Goal: Information Seeking & Learning: Learn about a topic

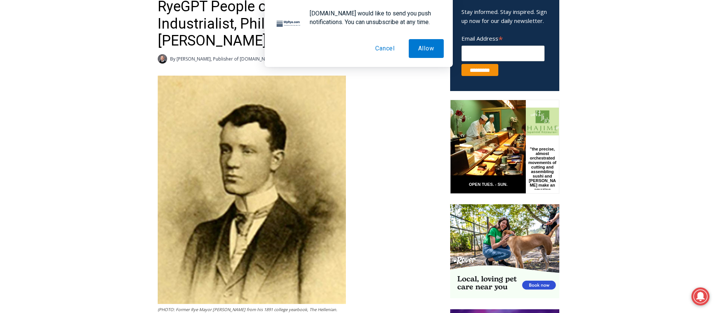
scroll to position [317, 0]
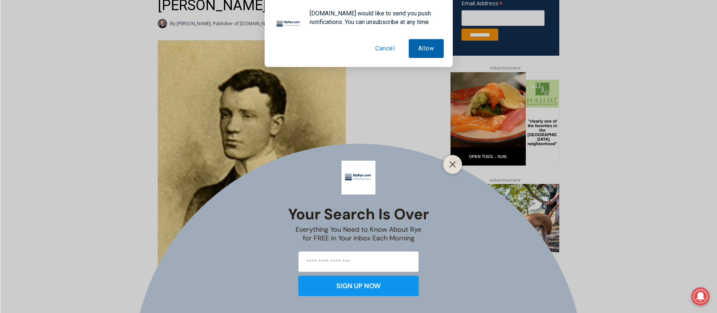
click at [426, 47] on button "Allow" at bounding box center [425, 48] width 35 height 19
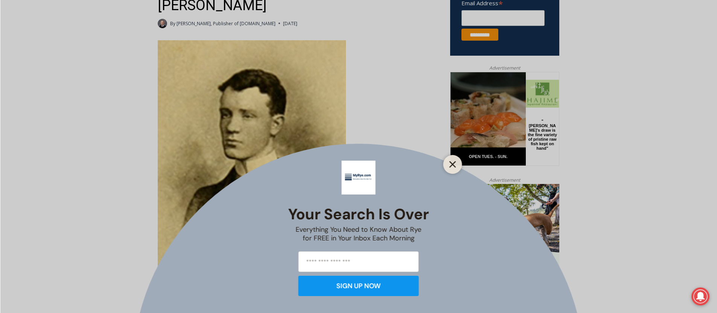
click at [449, 163] on icon "Close" at bounding box center [452, 164] width 7 height 7
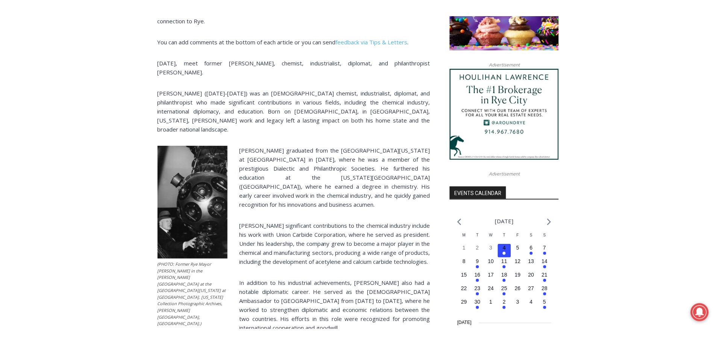
scroll to position [706, 0]
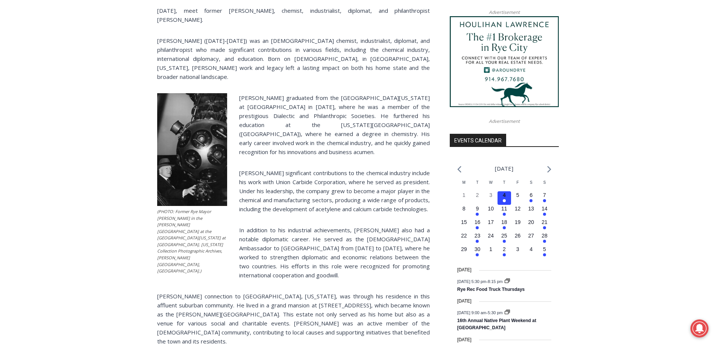
drag, startPoint x: 469, startPoint y: 40, endPoint x: 455, endPoint y: 65, distance: 28.5
click at [455, 65] on img at bounding box center [504, 61] width 109 height 91
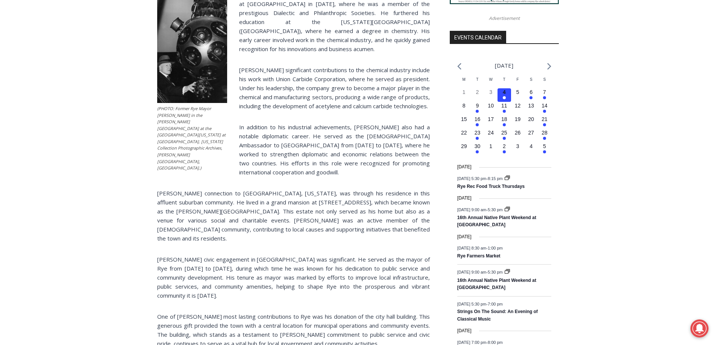
scroll to position [872, 0]
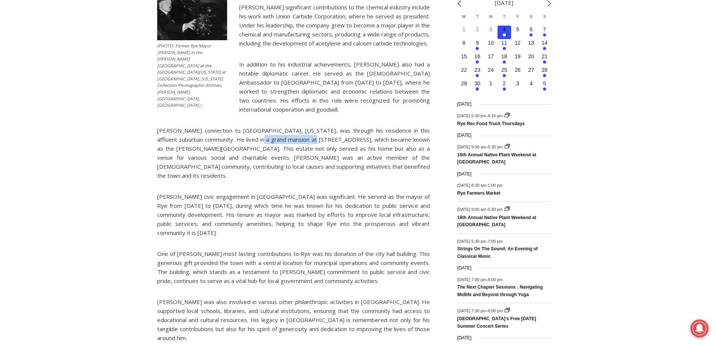
drag, startPoint x: 272, startPoint y: 133, endPoint x: 324, endPoint y: 135, distance: 52.0
click at [324, 135] on p "[PERSON_NAME] connection to [GEOGRAPHIC_DATA], [US_STATE], was through his resi…" at bounding box center [293, 153] width 273 height 54
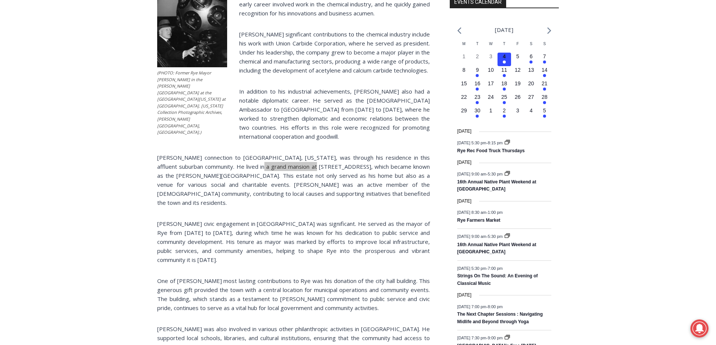
scroll to position [737, 0]
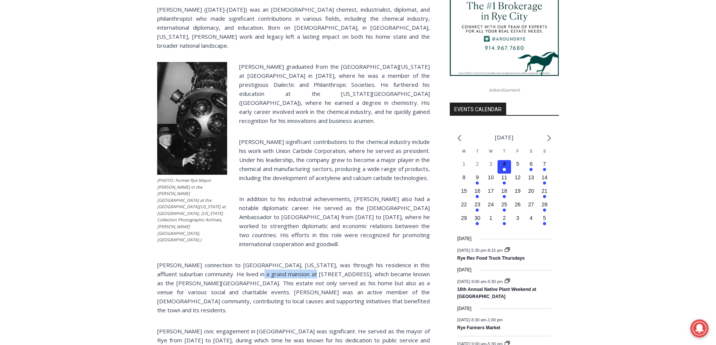
click at [185, 120] on img at bounding box center [192, 118] width 70 height 113
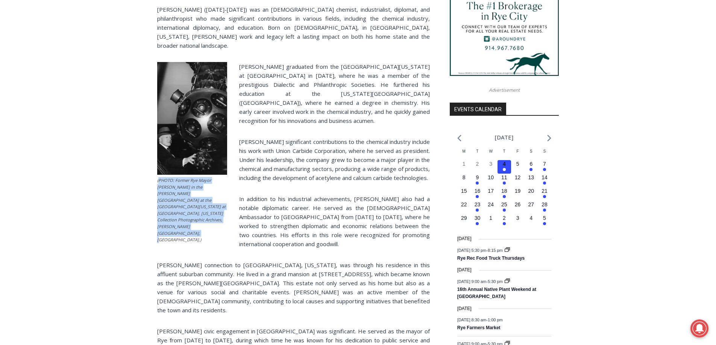
drag, startPoint x: 158, startPoint y: 182, endPoint x: 215, endPoint y: 226, distance: 71.8
click at [219, 226] on figure "(PHOTO: Former Rye Mayor [PERSON_NAME] in the [PERSON_NAME][GEOGRAPHIC_DATA] at…" at bounding box center [192, 154] width 70 height 185
click at [167, 120] on img at bounding box center [192, 118] width 70 height 113
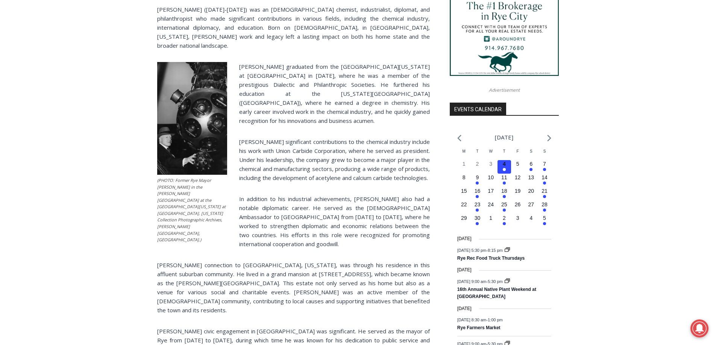
drag, startPoint x: 146, startPoint y: 58, endPoint x: 183, endPoint y: 59, distance: 37.6
click at [210, 57] on div "Home > People > RyeGPT People of Note > RyeGPT People of Note: Former Rye Mayor…" at bounding box center [358, 319] width 716 height 1710
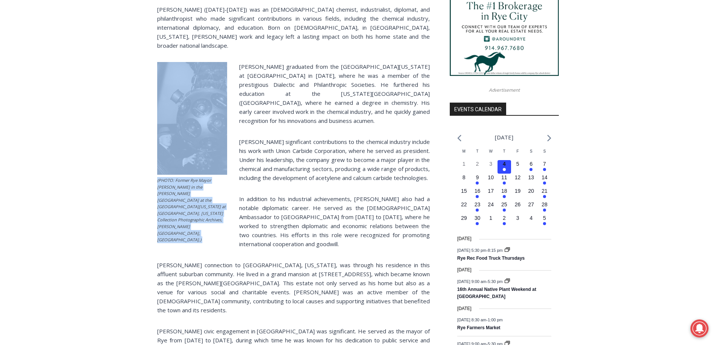
drag, startPoint x: 170, startPoint y: 57, endPoint x: 196, endPoint y: 93, distance: 45.0
click at [199, 74] on div "(PHOTO: Former Rye Mayor John Motley Morehead III from his 1891 college yearboo…" at bounding box center [293, 91] width 273 height 943
copy div "(PHOTO: Former Rye Mayor [PERSON_NAME] in the [PERSON_NAME][GEOGRAPHIC_DATA] at…"
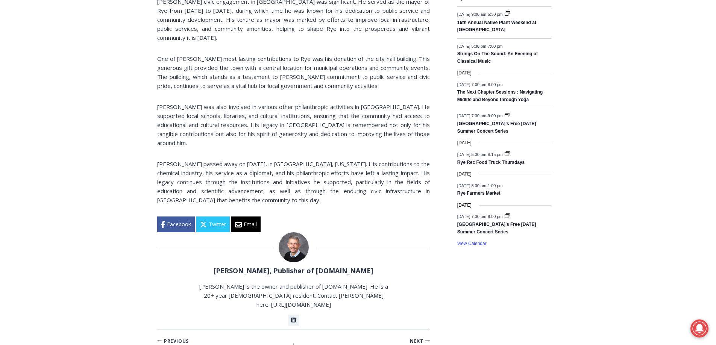
scroll to position [1103, 0]
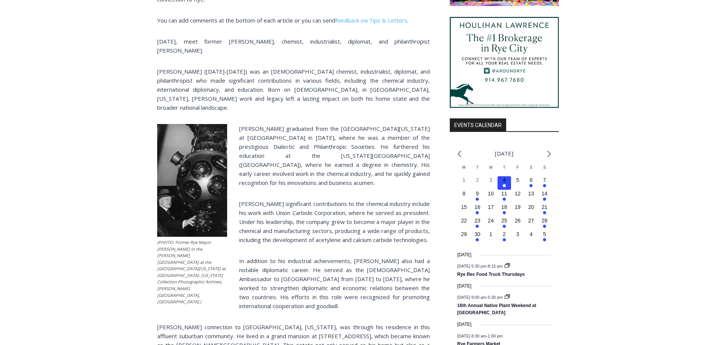
scroll to position [713, 0]
